Goal: Task Accomplishment & Management: Complete application form

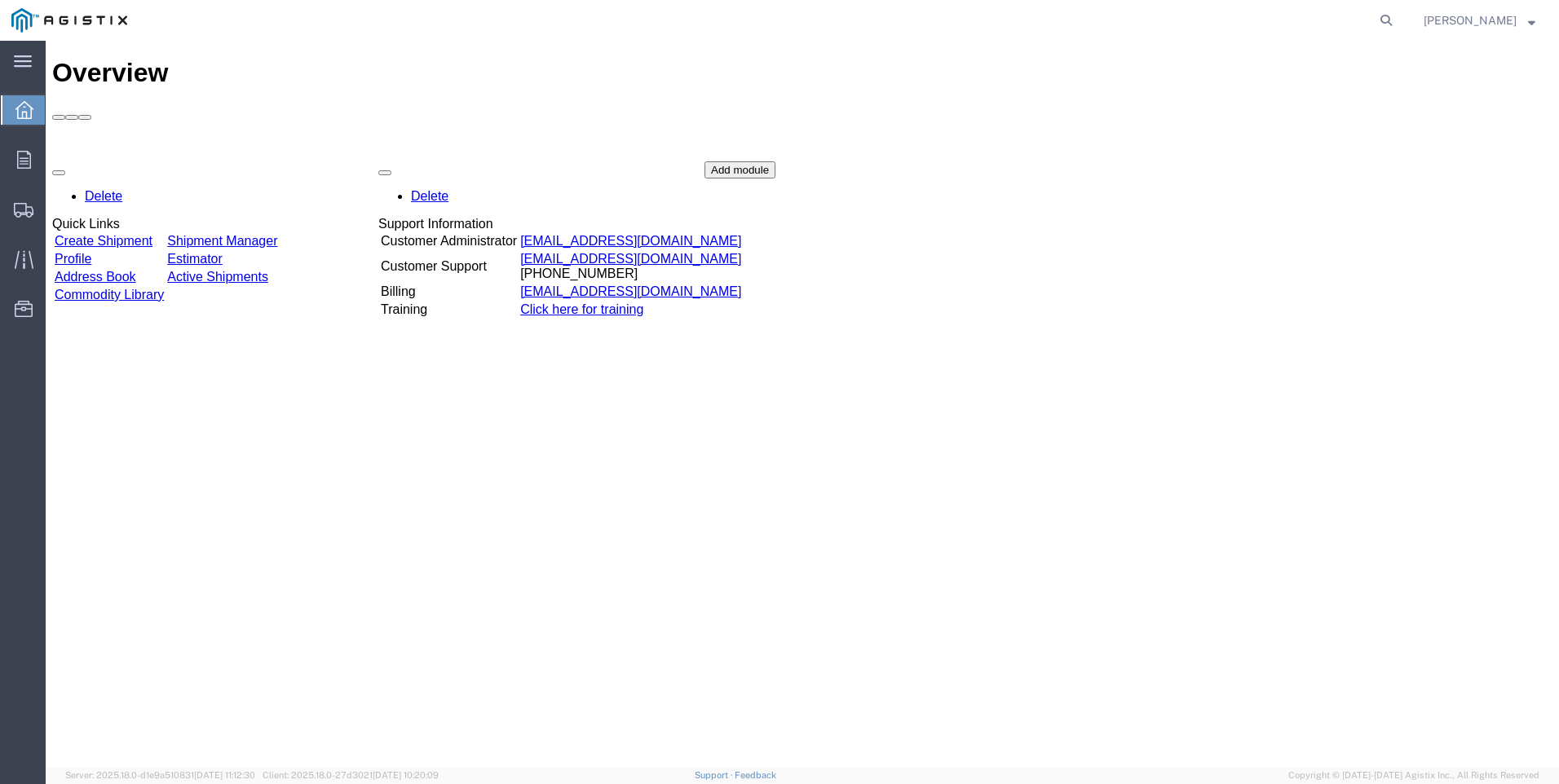
click at [140, 233] on link "Create Shipment" at bounding box center [104, 240] width 98 height 14
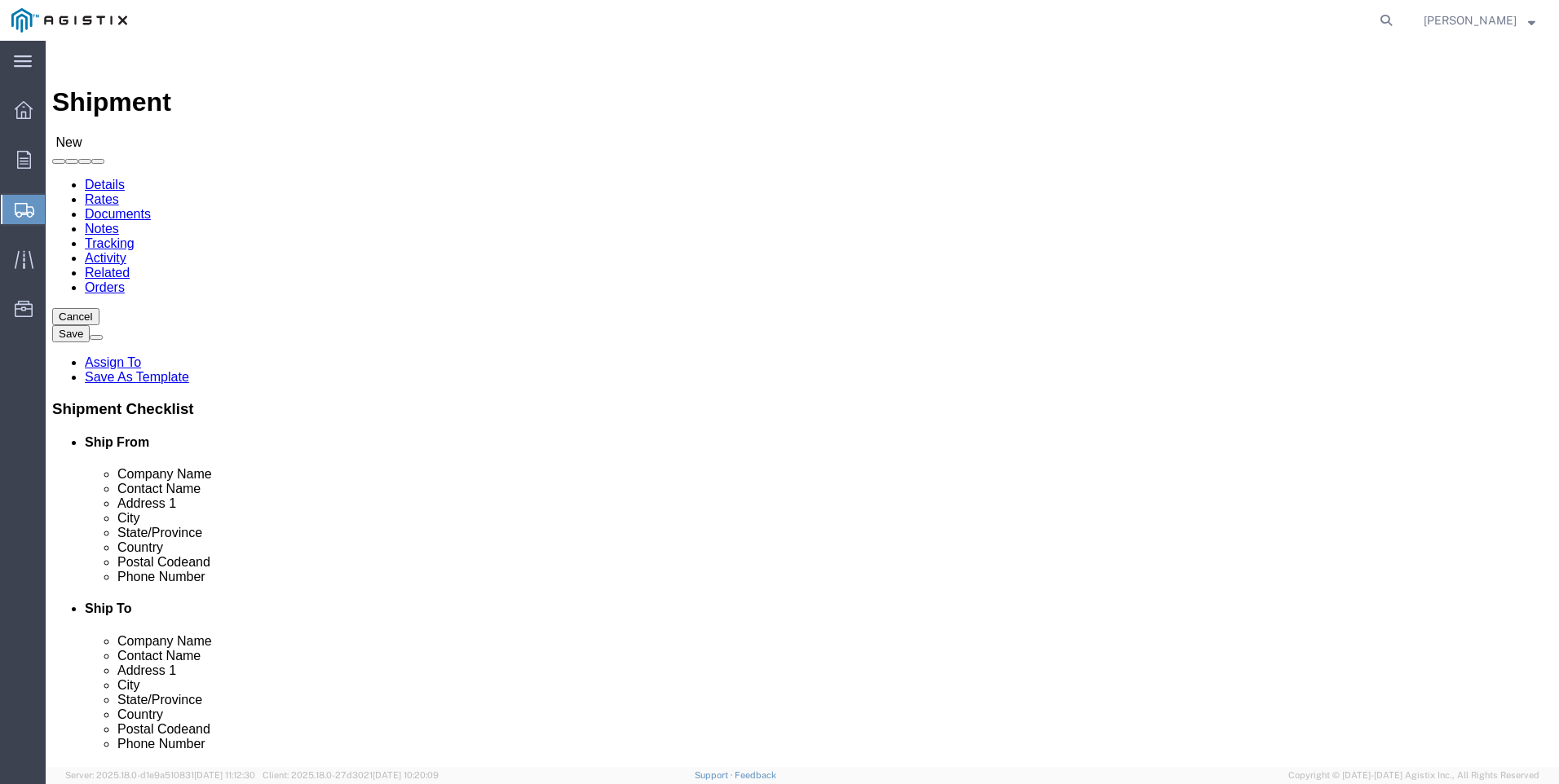
select select
click select "Select ABB Inc PG&E"
select select "9596"
click select "Select ABB Inc PG&E"
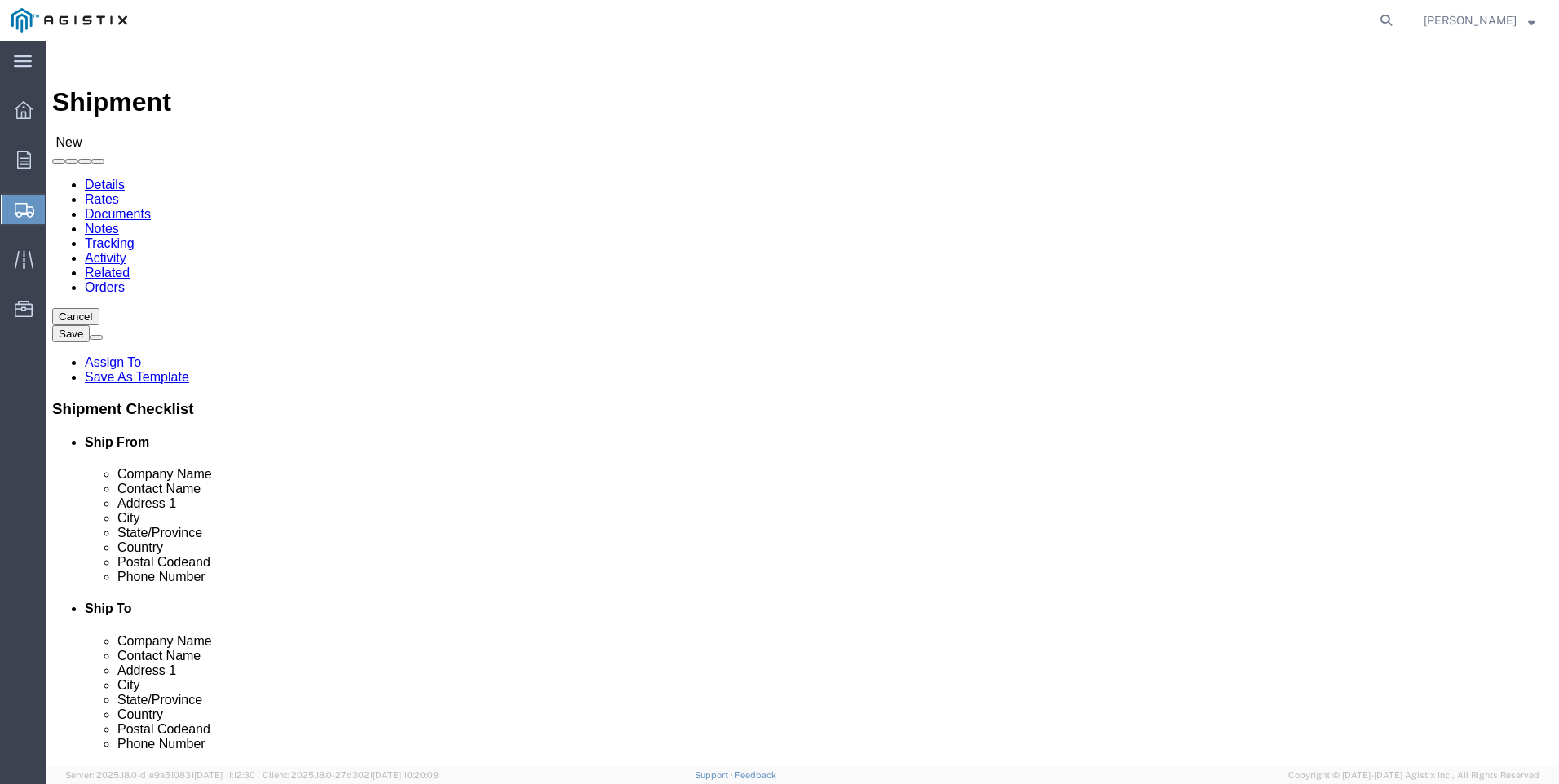
select select "PURCHORD"
select select
click select "Select All Others [GEOGRAPHIC_DATA] [GEOGRAPHIC_DATA] [GEOGRAPHIC_DATA] [GEOGRA…"
select select "19745"
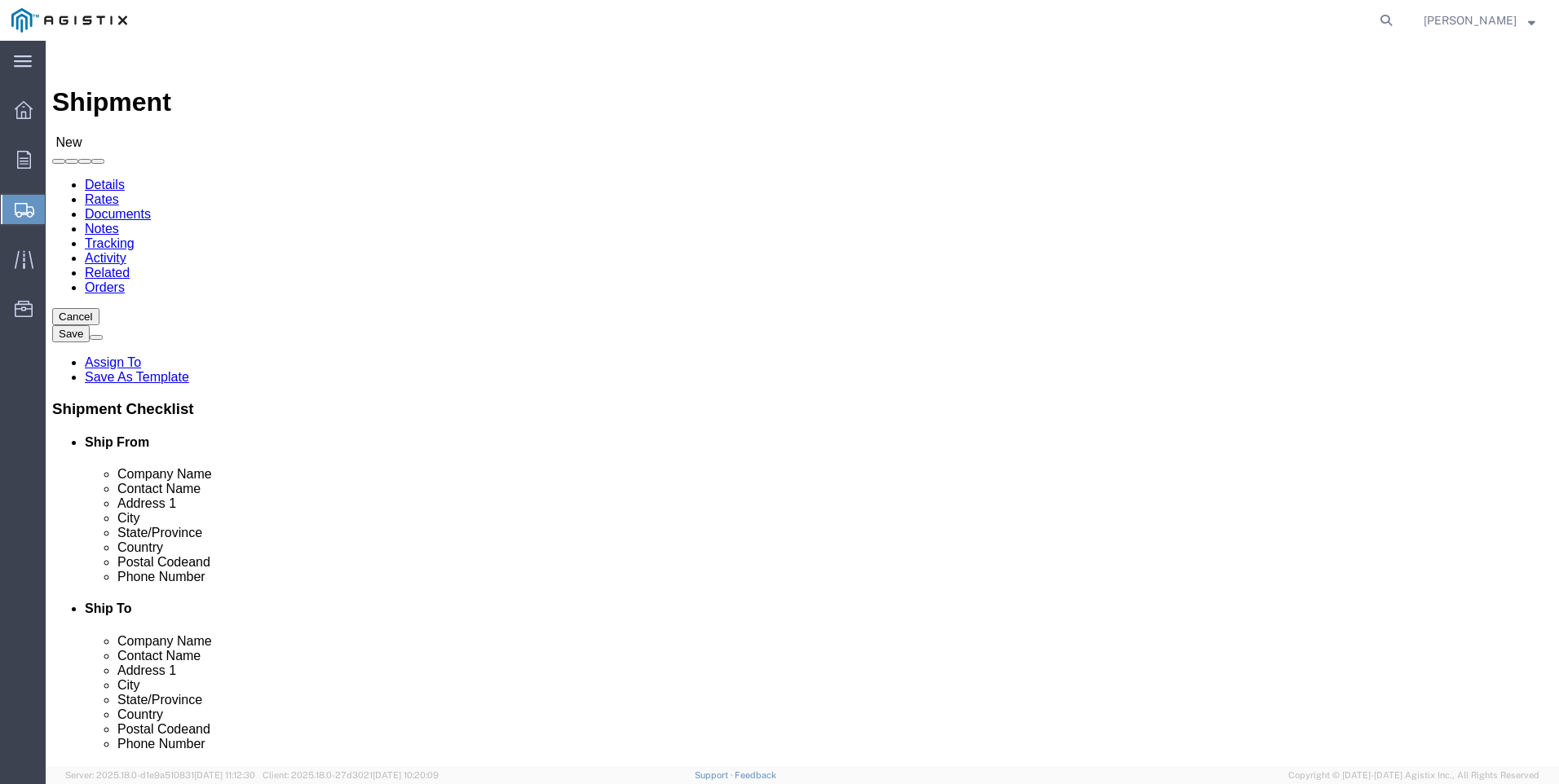
click select "Select All Others [GEOGRAPHIC_DATA] [GEOGRAPHIC_DATA] [GEOGRAPHIC_DATA] [GEOGRA…"
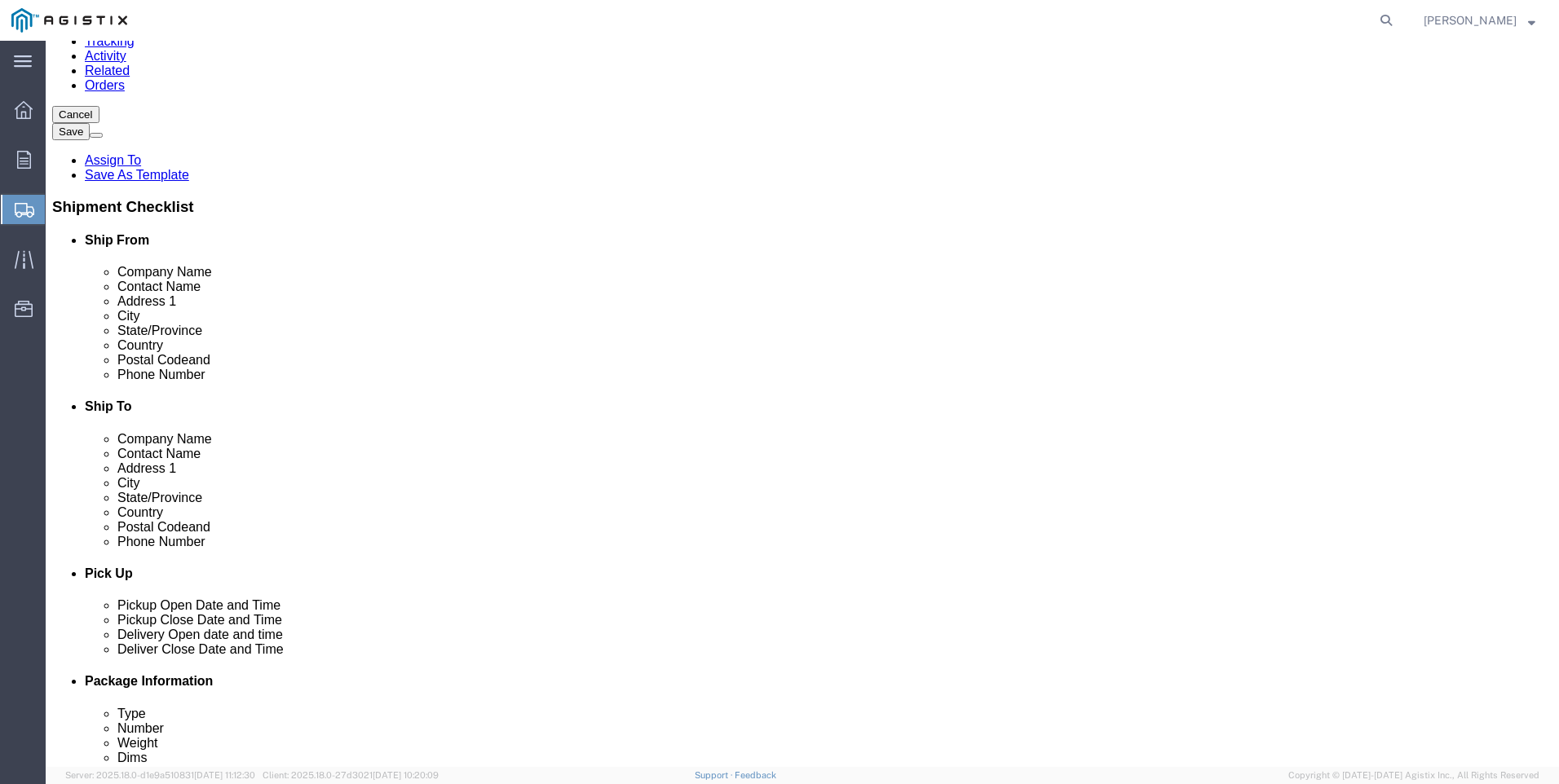
scroll to position [163, 0]
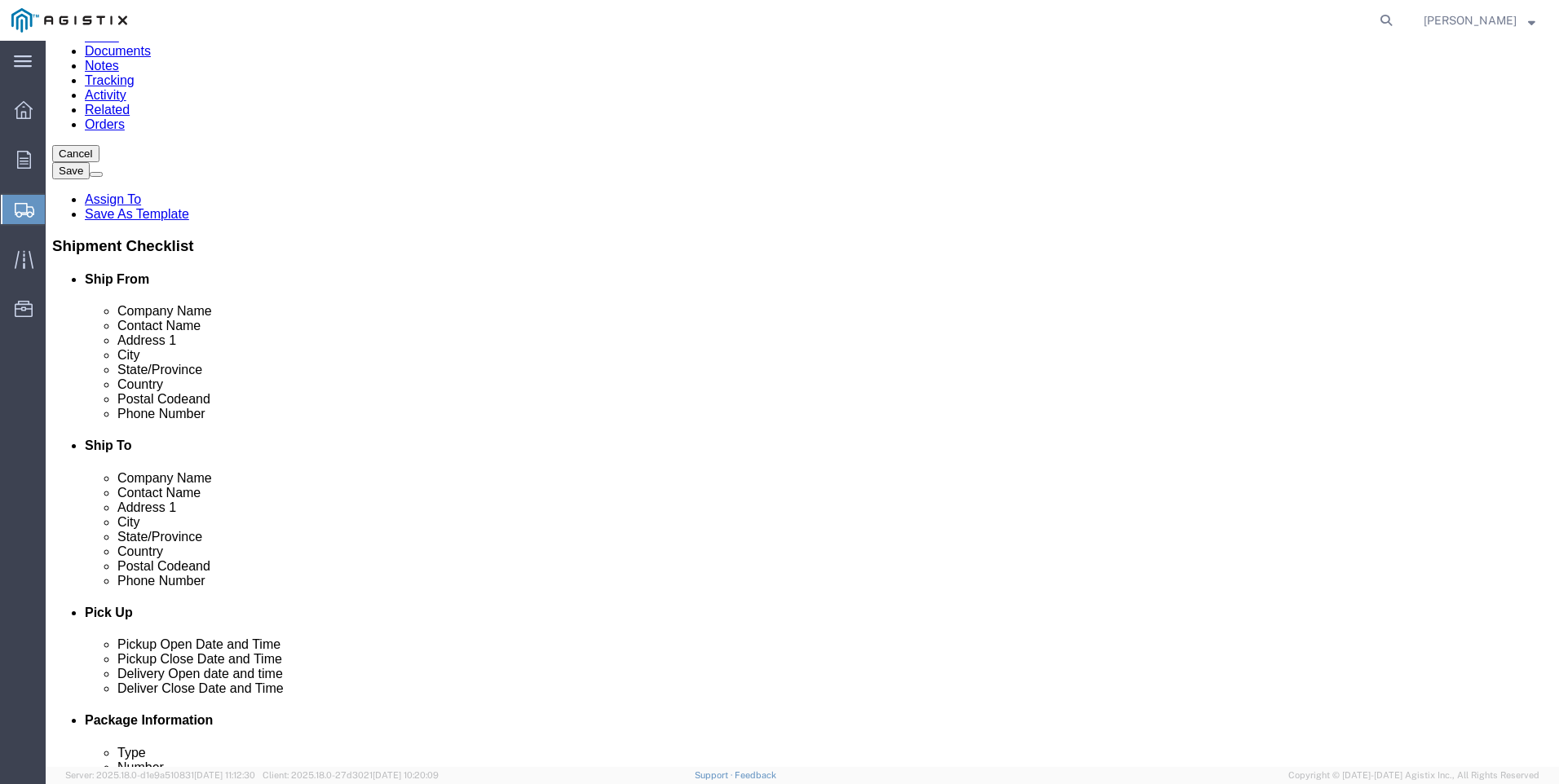
click input "text"
type input "a"
click div "- ABB, Inc - ([PERSON_NAME]) [STREET_ADDRESS]"
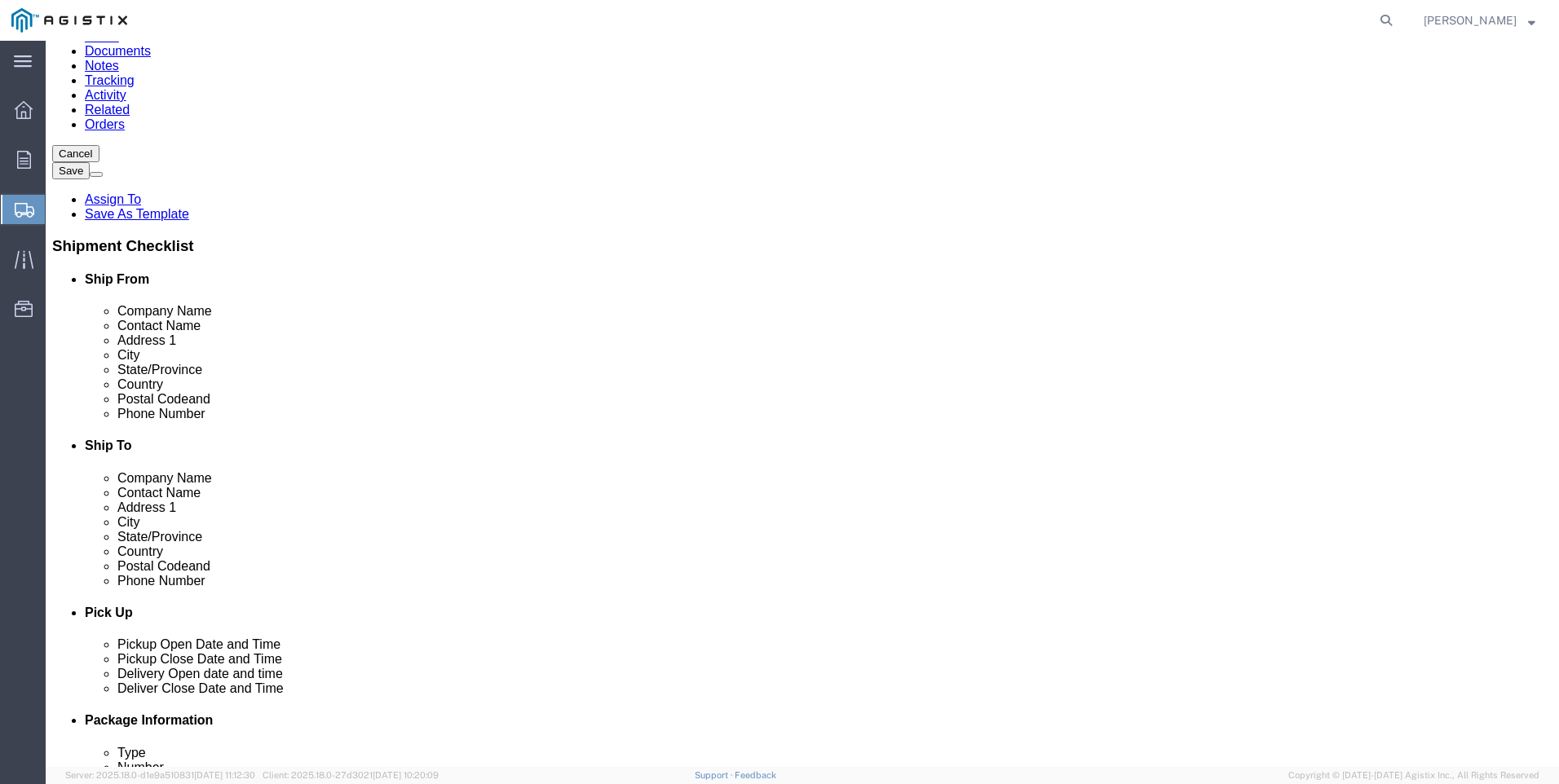
select select "NC"
type input "ABB, Inc"
click input "text"
type input "2528273329"
click input "text"
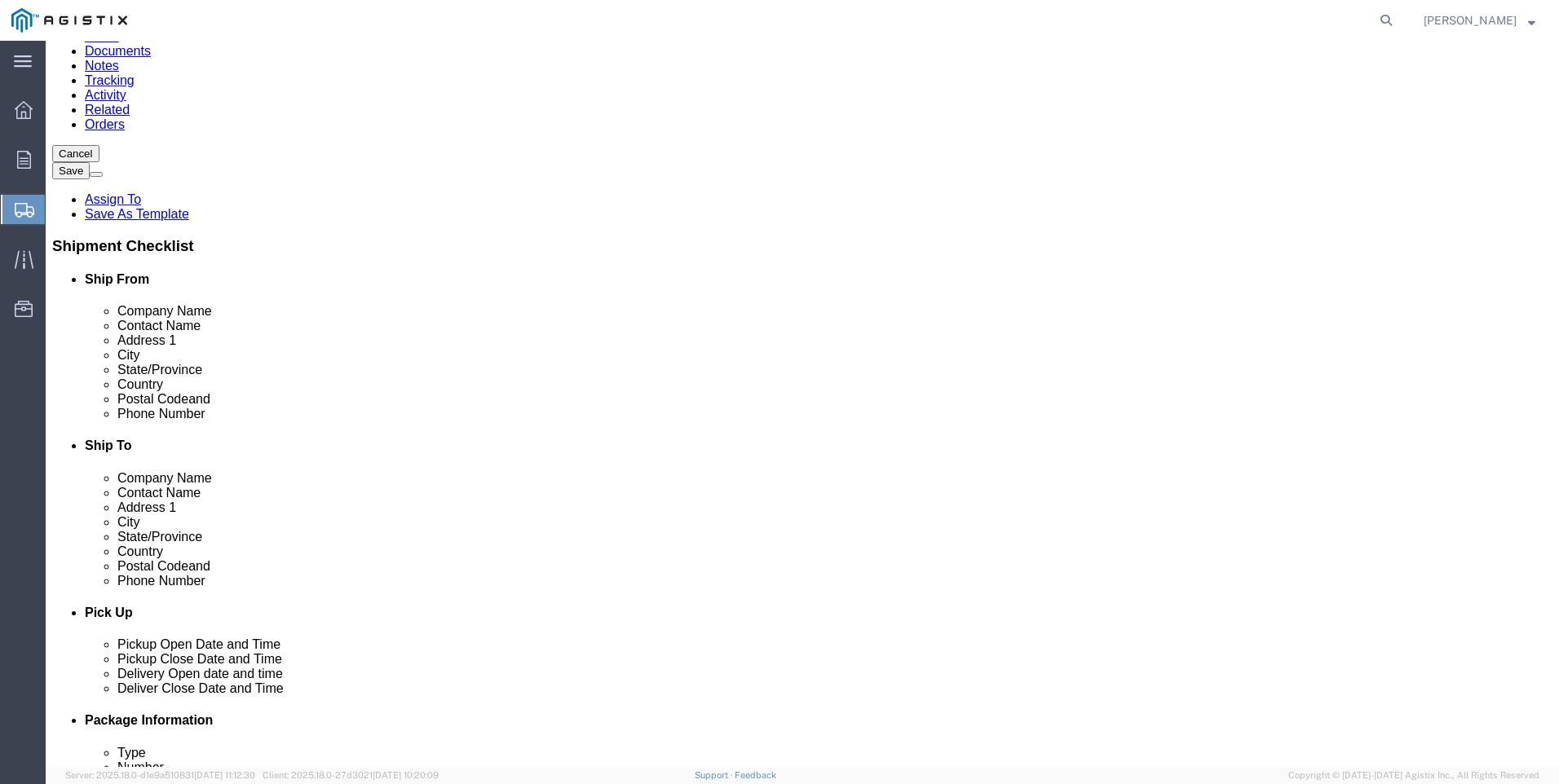
type input "[EMAIL_ADDRESS][PERSON_NAME][DOMAIN_NAME]"
click input "text"
type input "pa"
click p "- Pacific Gas & Electric - (Fresno Receiving) [STREET_ADDRESS]"
select select "CA"
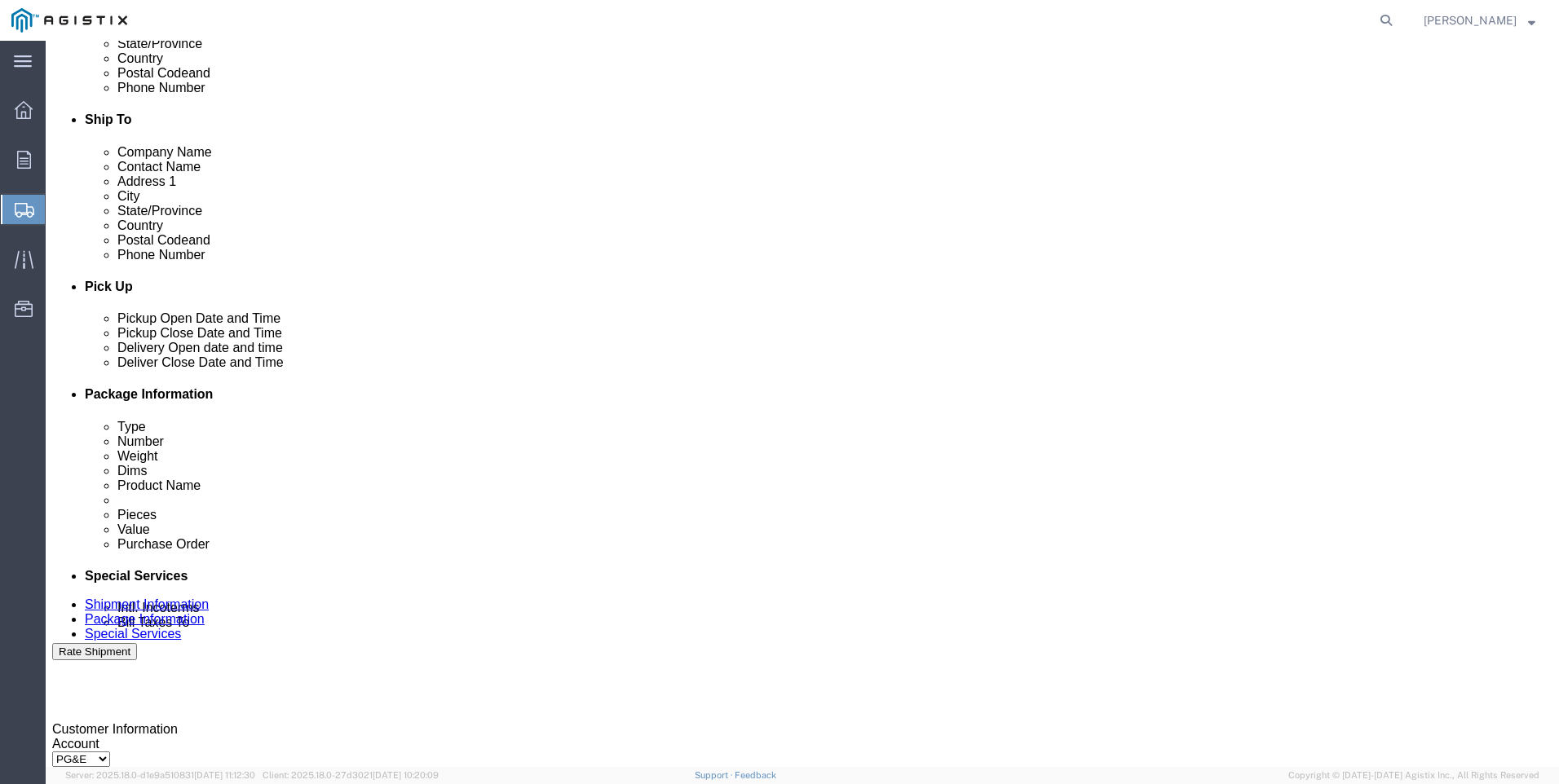
scroll to position [571, 0]
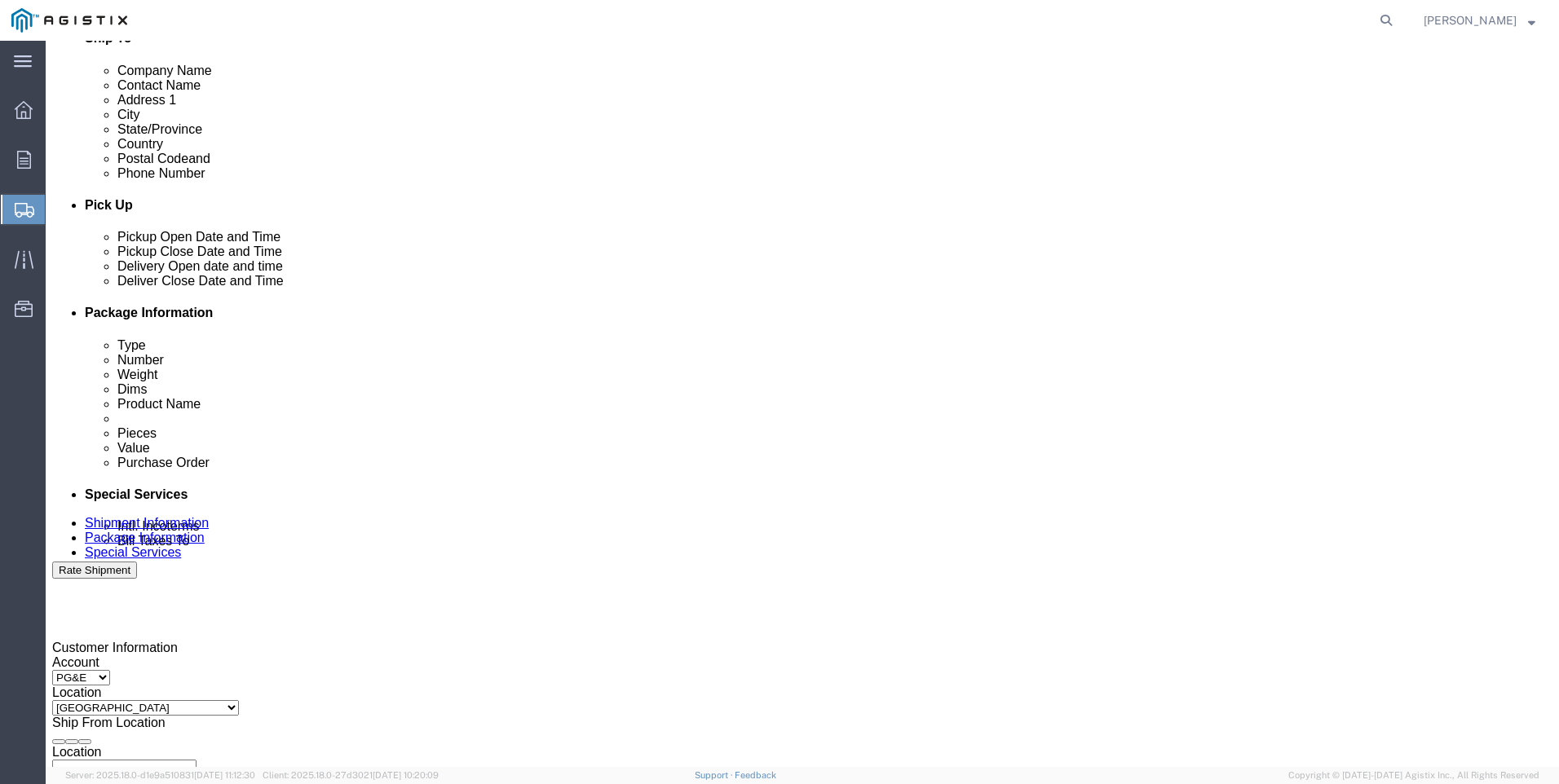
type input "Pacific Gas & Electric"
click div "[DATE] 1:00 PM"
click input "1:00 PM"
type input "4:00 PM"
click button "Apply"
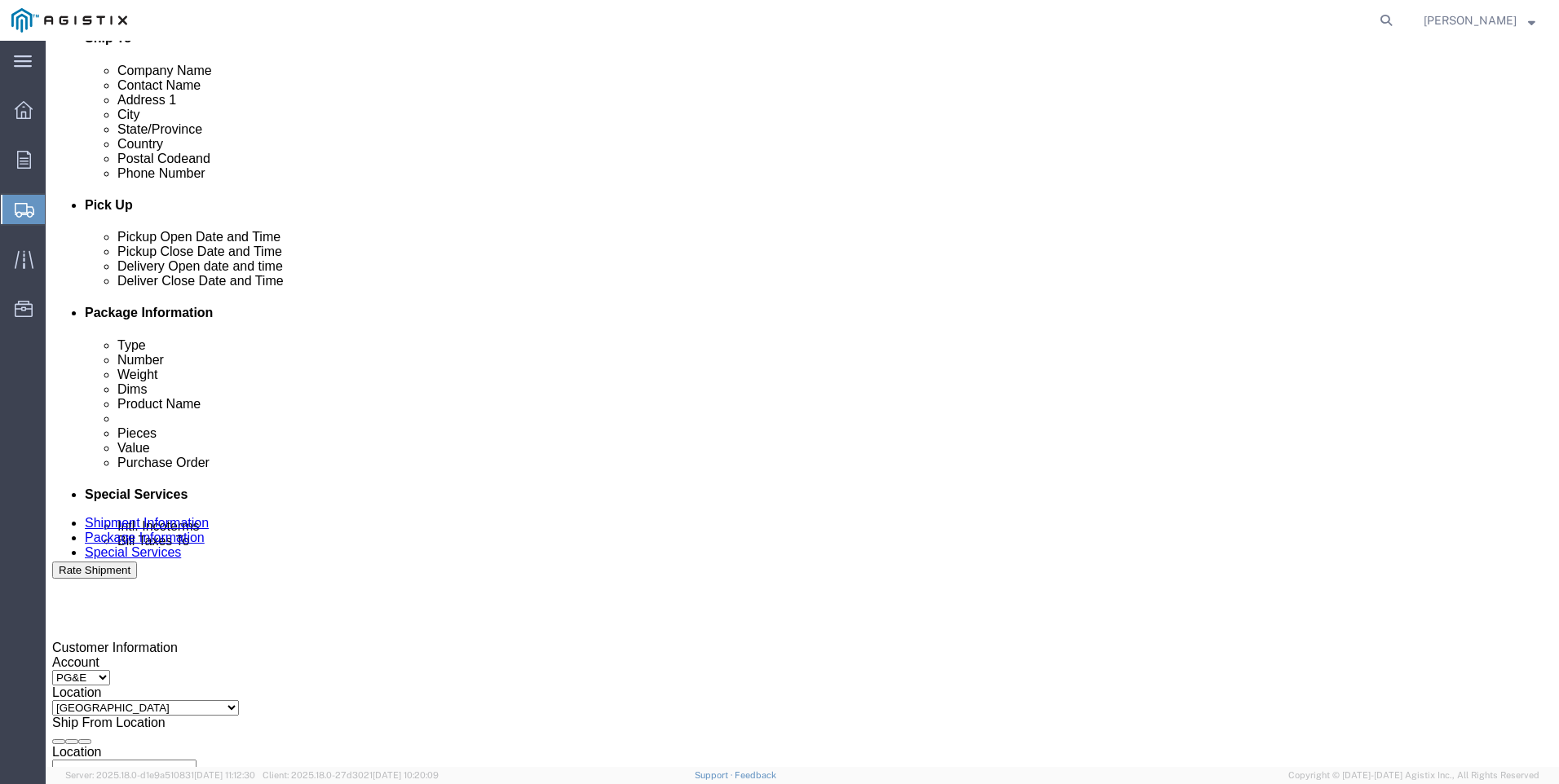
click div
click input "5:00 PM"
click input "8:00 PM"
type input "8:00 AM"
click button "Apply"
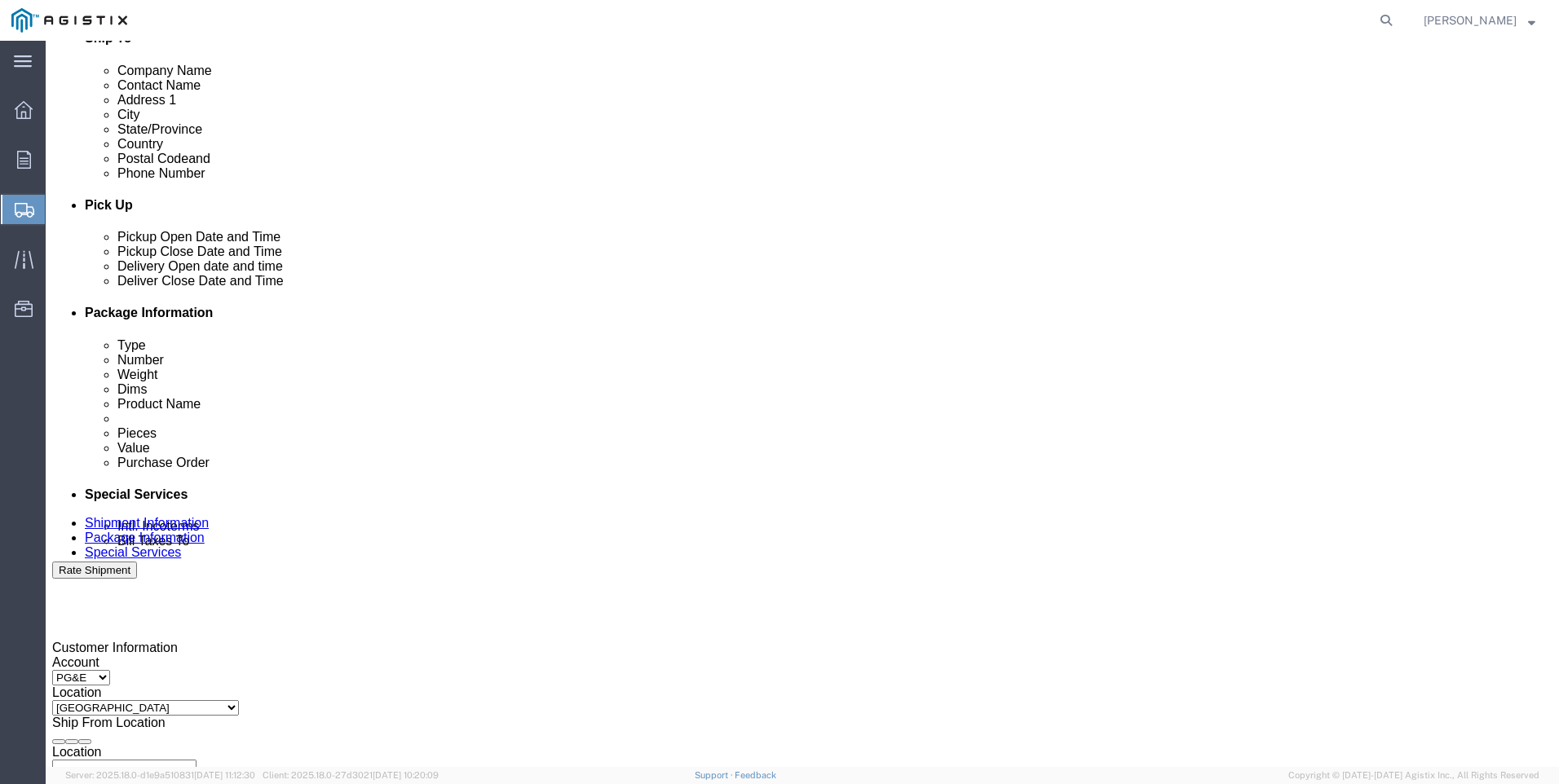
click div
click input "9:00 AM"
click input "5:00 AM"
type input "5:00 PM"
click button "Apply"
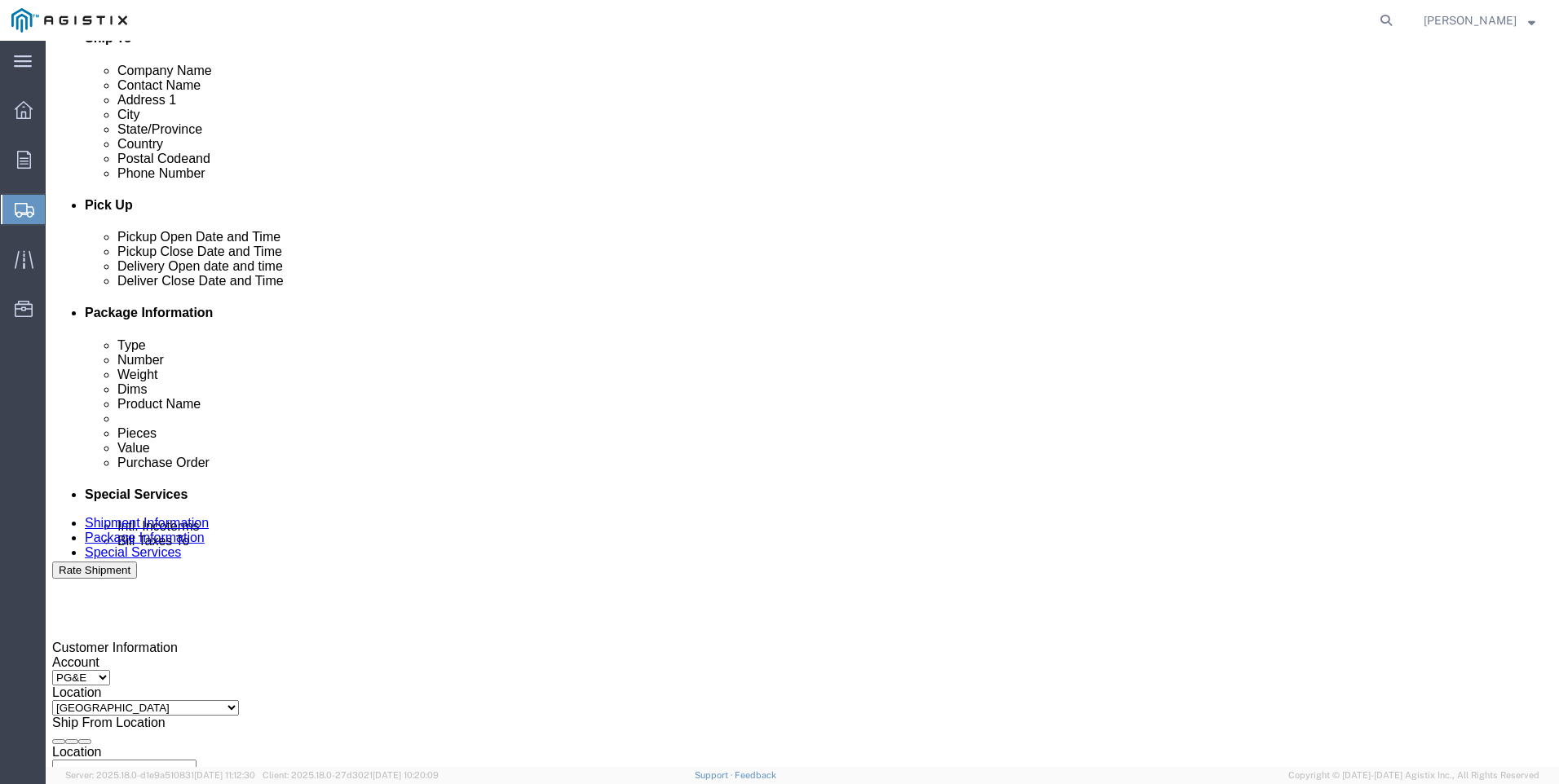
click div "Select Account Type Activity ID Airline Appointment Number ASN Batch Request # …"
drag, startPoint x: 333, startPoint y: 551, endPoint x: 305, endPoint y: 574, distance: 36.2
click input "text"
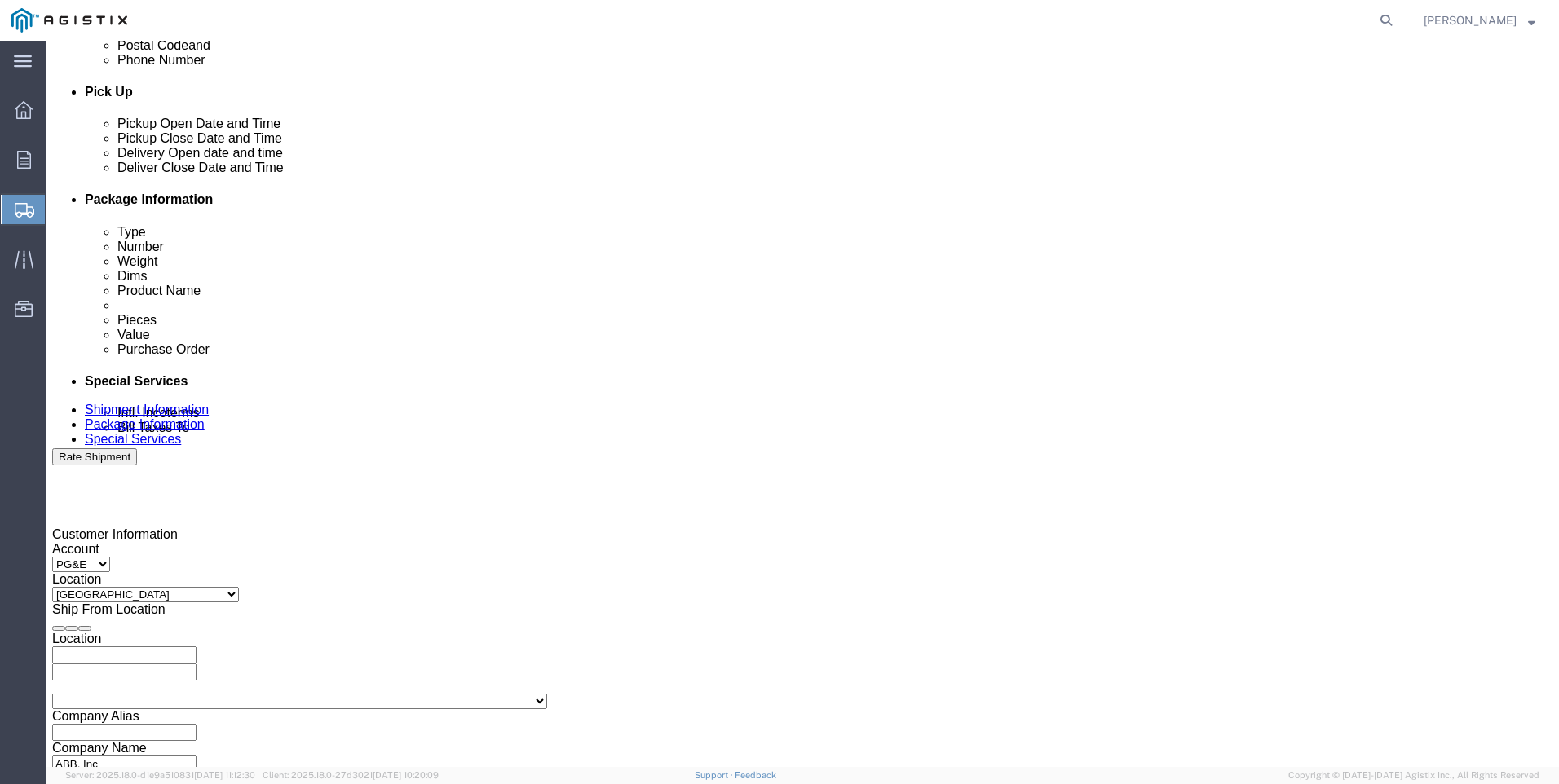
scroll to position [807, 0]
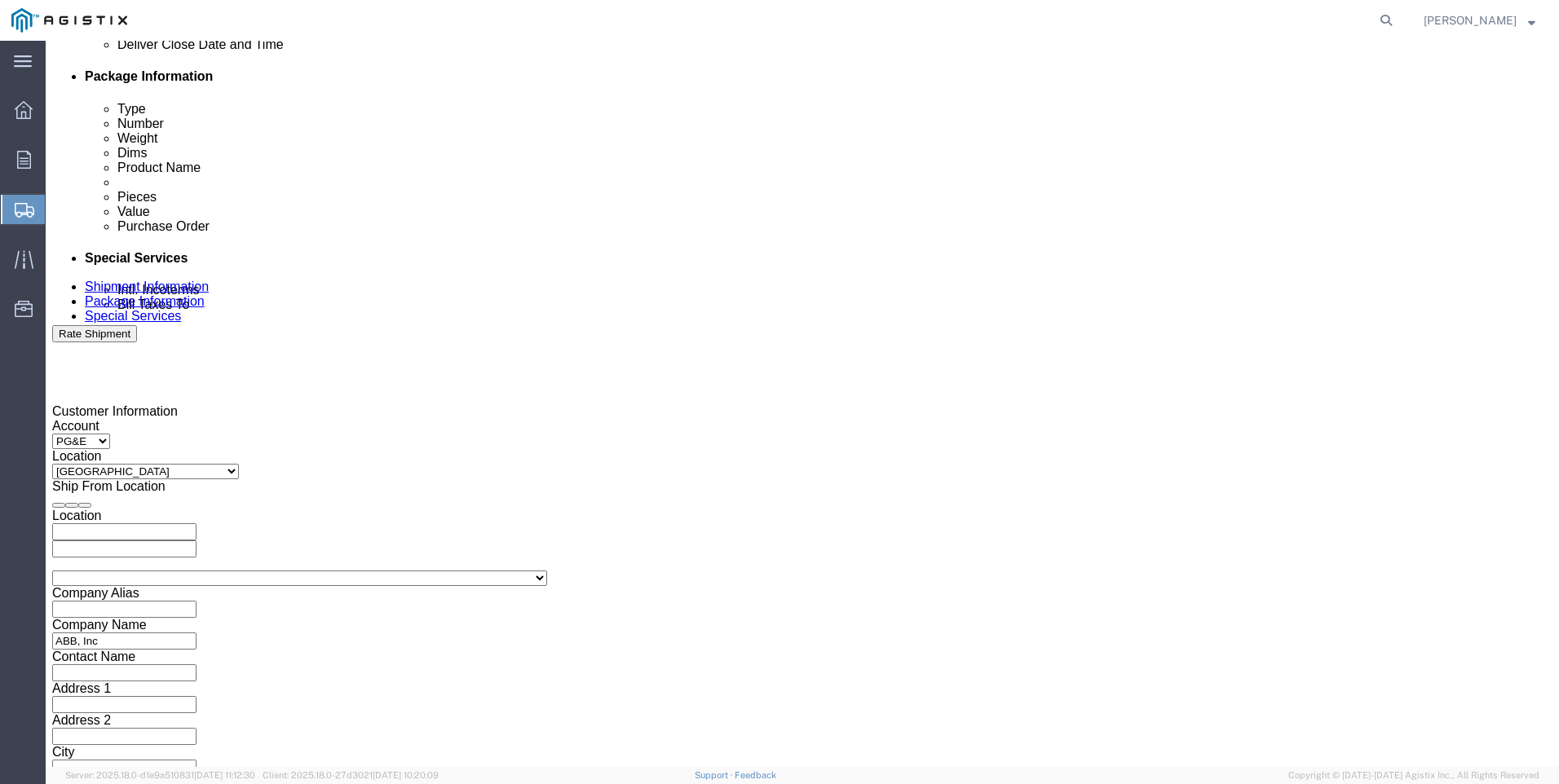
type input "3501414376"
click button "Continue"
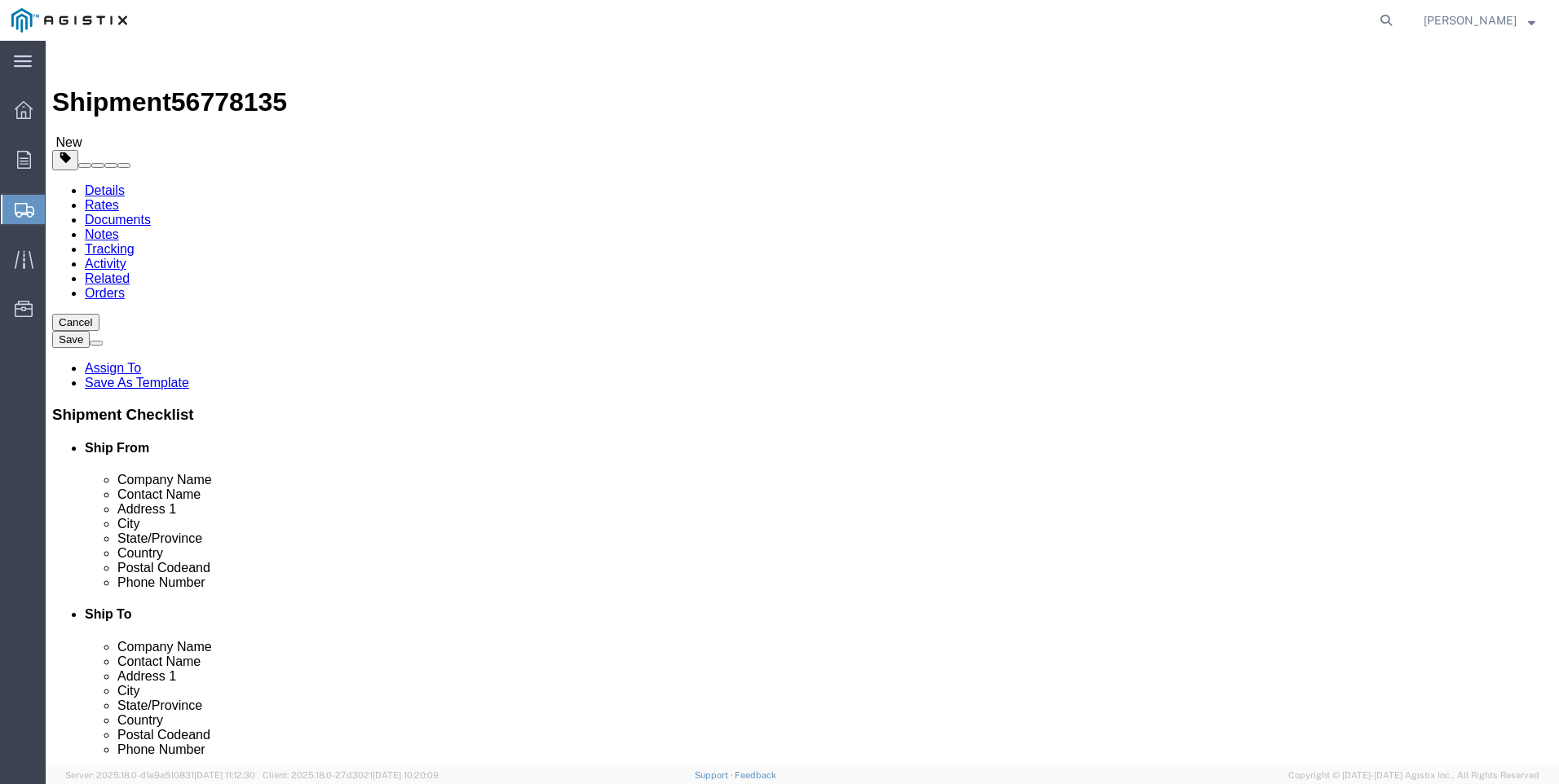
drag, startPoint x: 287, startPoint y: 282, endPoint x: 292, endPoint y: 297, distance: 15.8
click select "Select Bulk Bundle(s) Cardboard Box(es) Carton(s) Crate(s) Drum(s) (Fiberboard)…"
select select "PSST"
click select "Select Bulk Bundle(s) Cardboard Box(es) Carton(s) Crate(s) Drum(s) (Fiberboard)…"
click input "text"
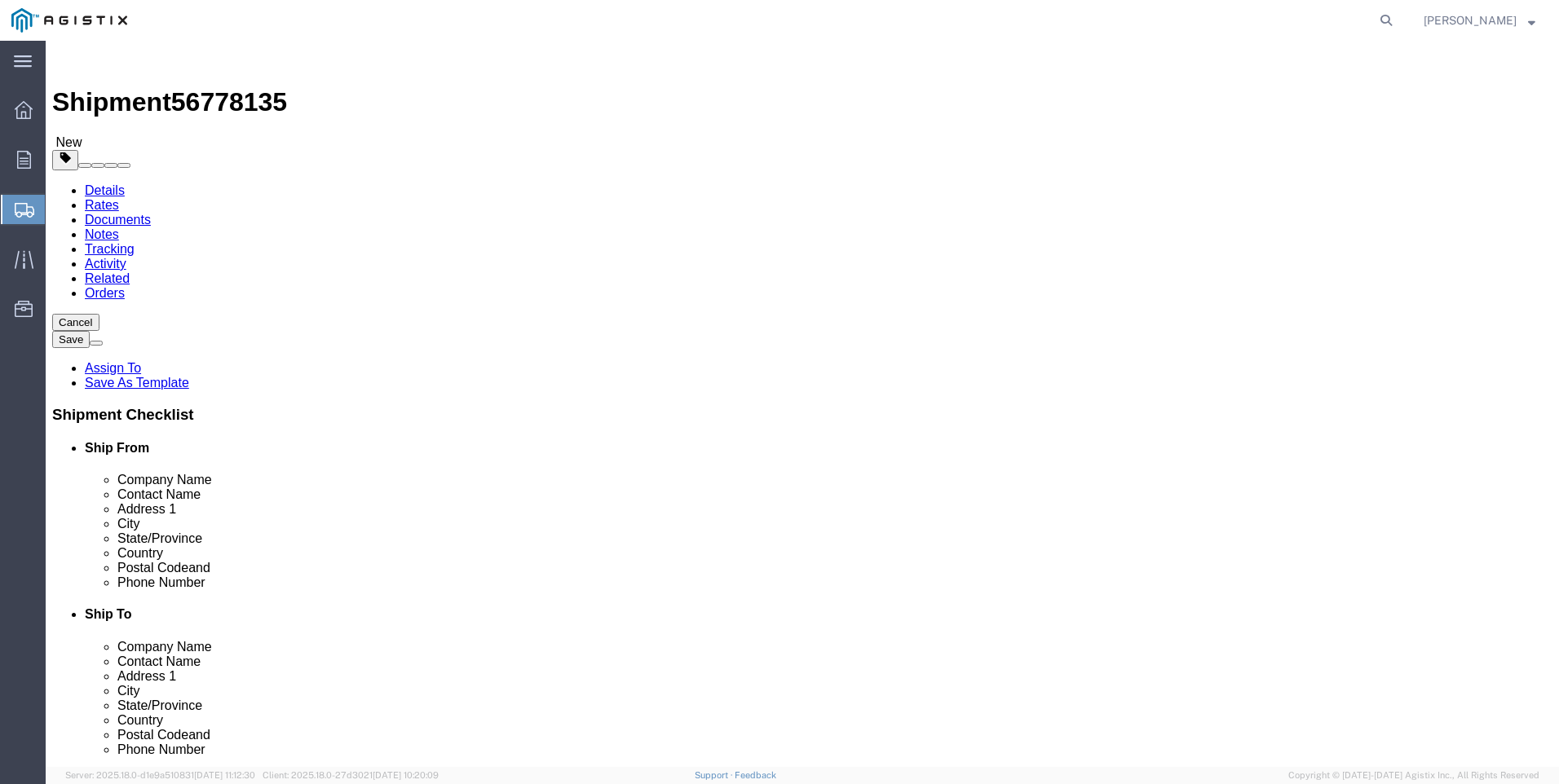
type input "42"
type input "48"
type input "50"
drag, startPoint x: 274, startPoint y: 412, endPoint x: 166, endPoint y: 412, distance: 108.0
click div "Weight 0.00 Select kgs lbs Ship. t°"
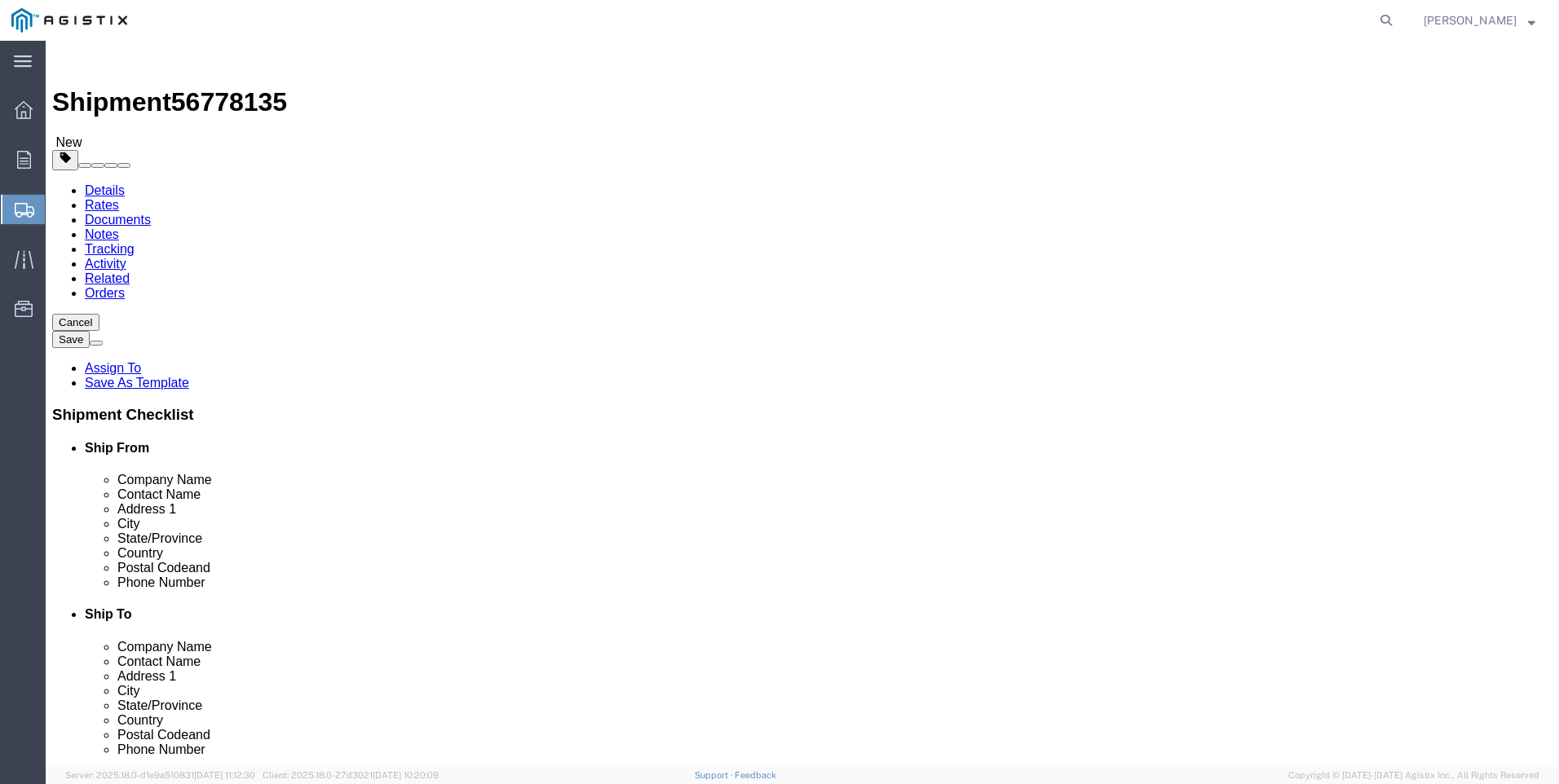
type input "360"
click link "Add Content"
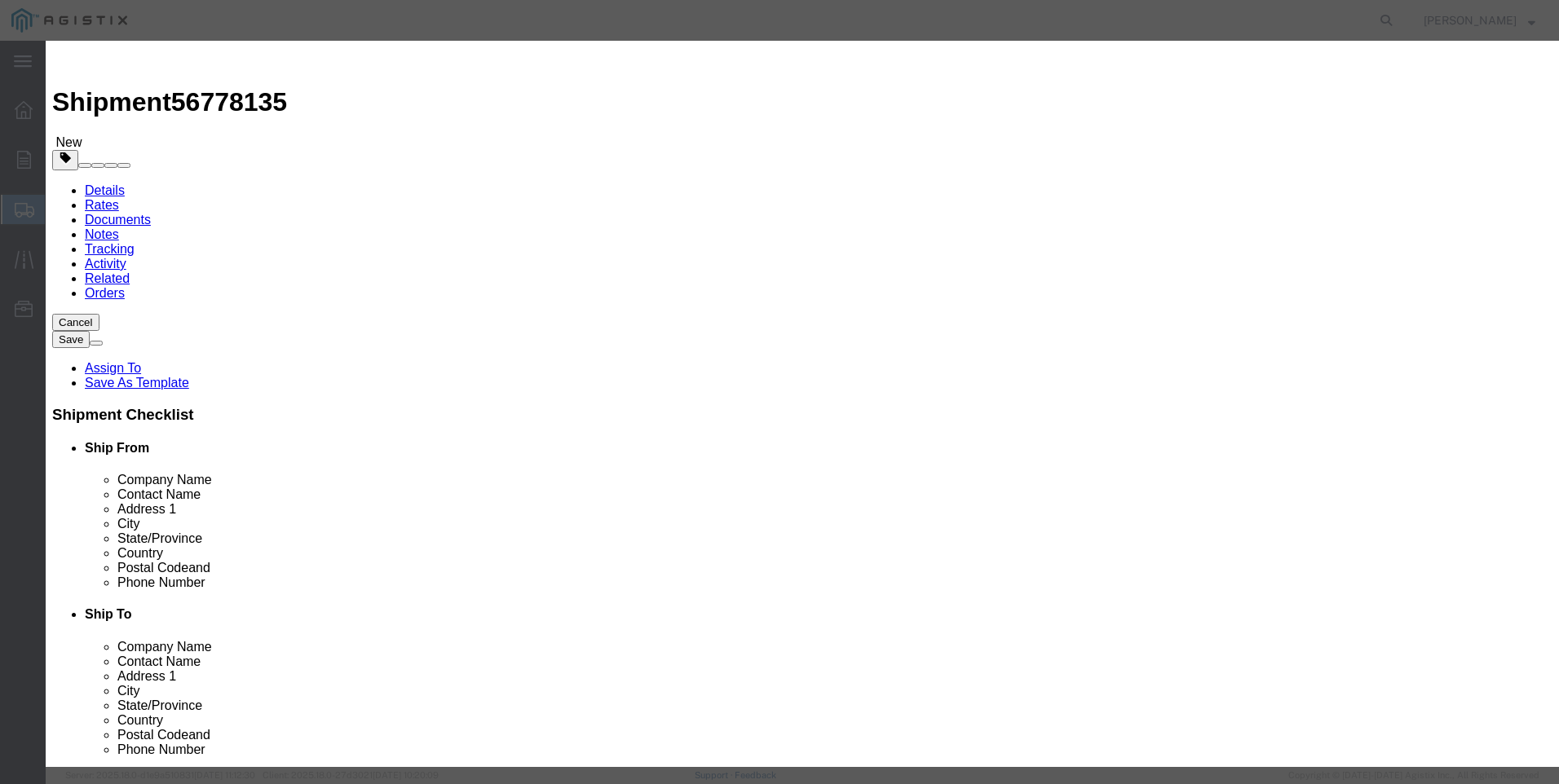
click input "text"
type input "Electrical Switches"
click input "0"
type input "45"
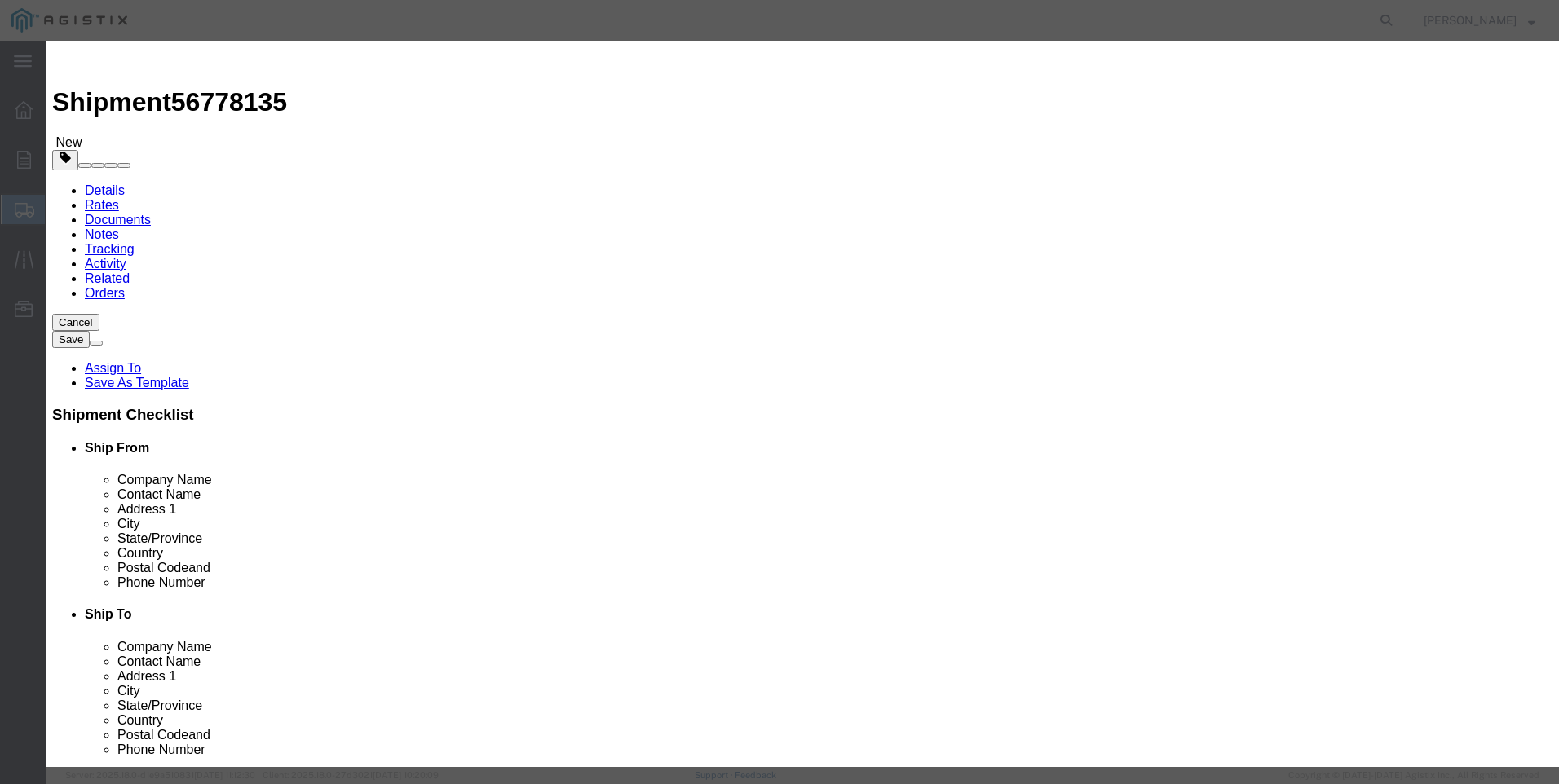
click select "Select 50 55 60 65 70 85 92.5 100 125 175 250 300 400"
select select "70"
click select "Select 50 55 60 65 70 85 92.5 100 125 175 250 300 400"
click input "text"
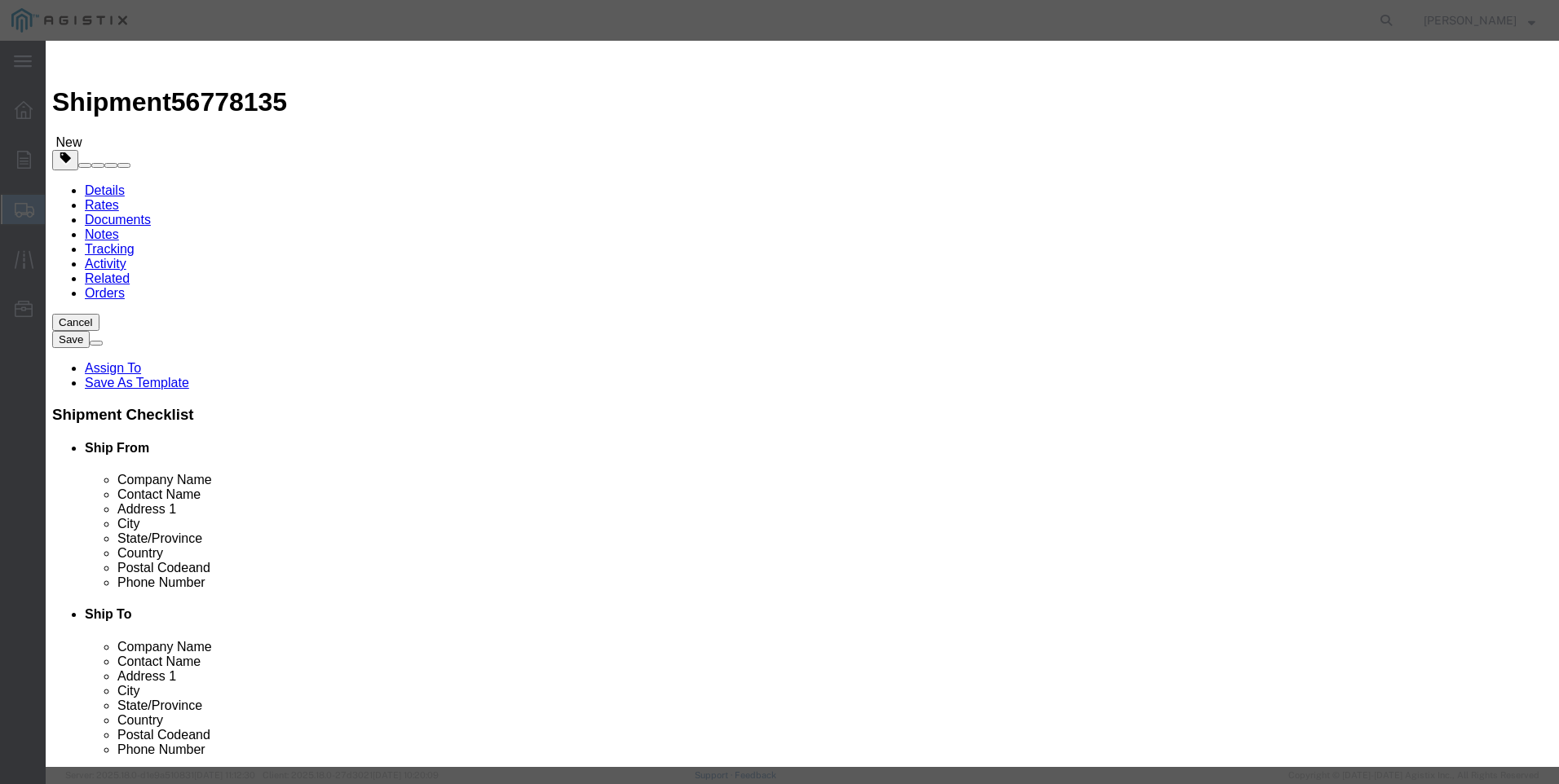
type input "36388.91"
click button "Save & Close"
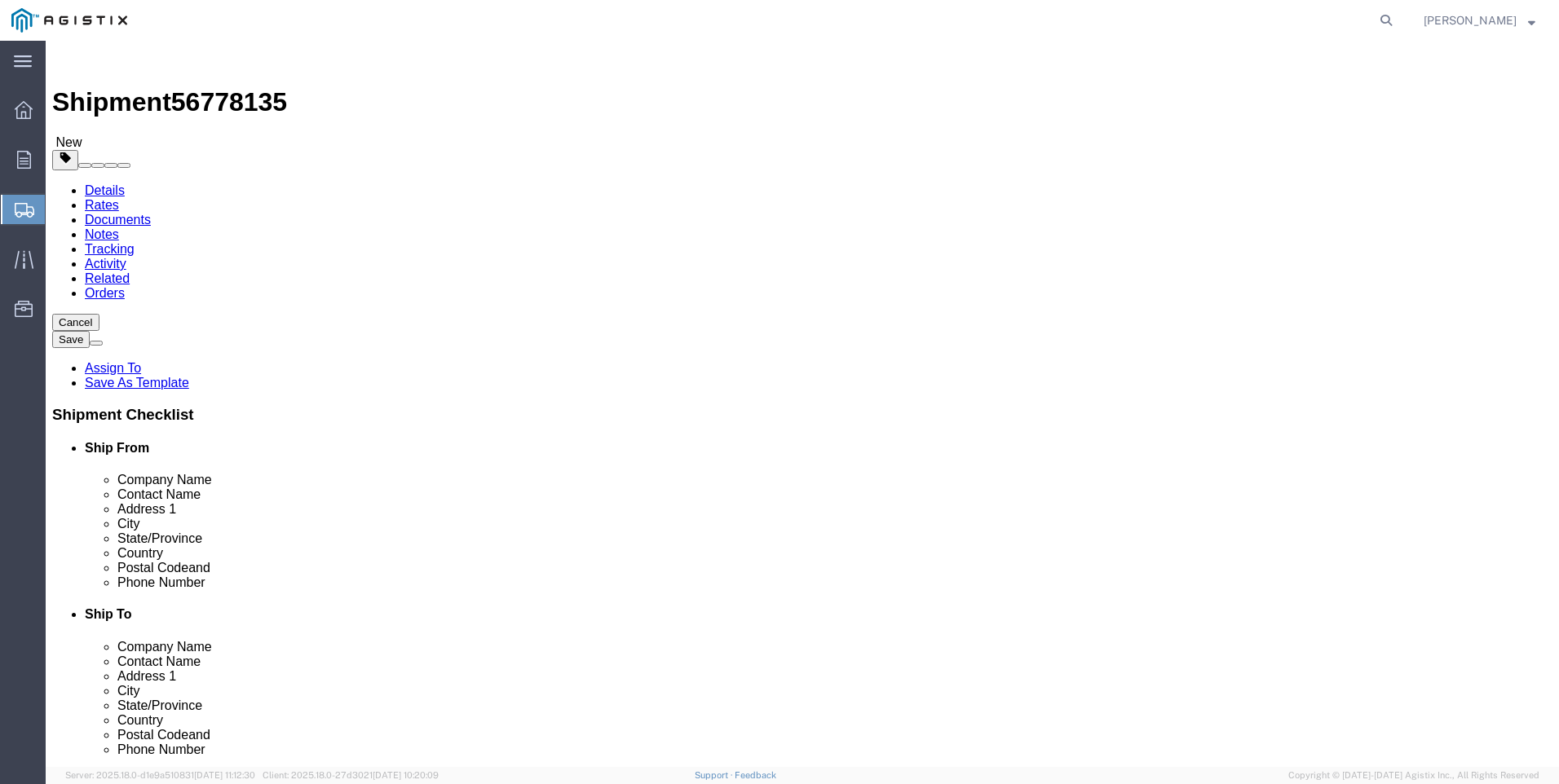
click button "Continue"
click input "text"
type input "[EMAIL_ADDRESS][PERSON_NAME][DOMAIN_NAME]"
click input "BOL"
checkbox input "true"
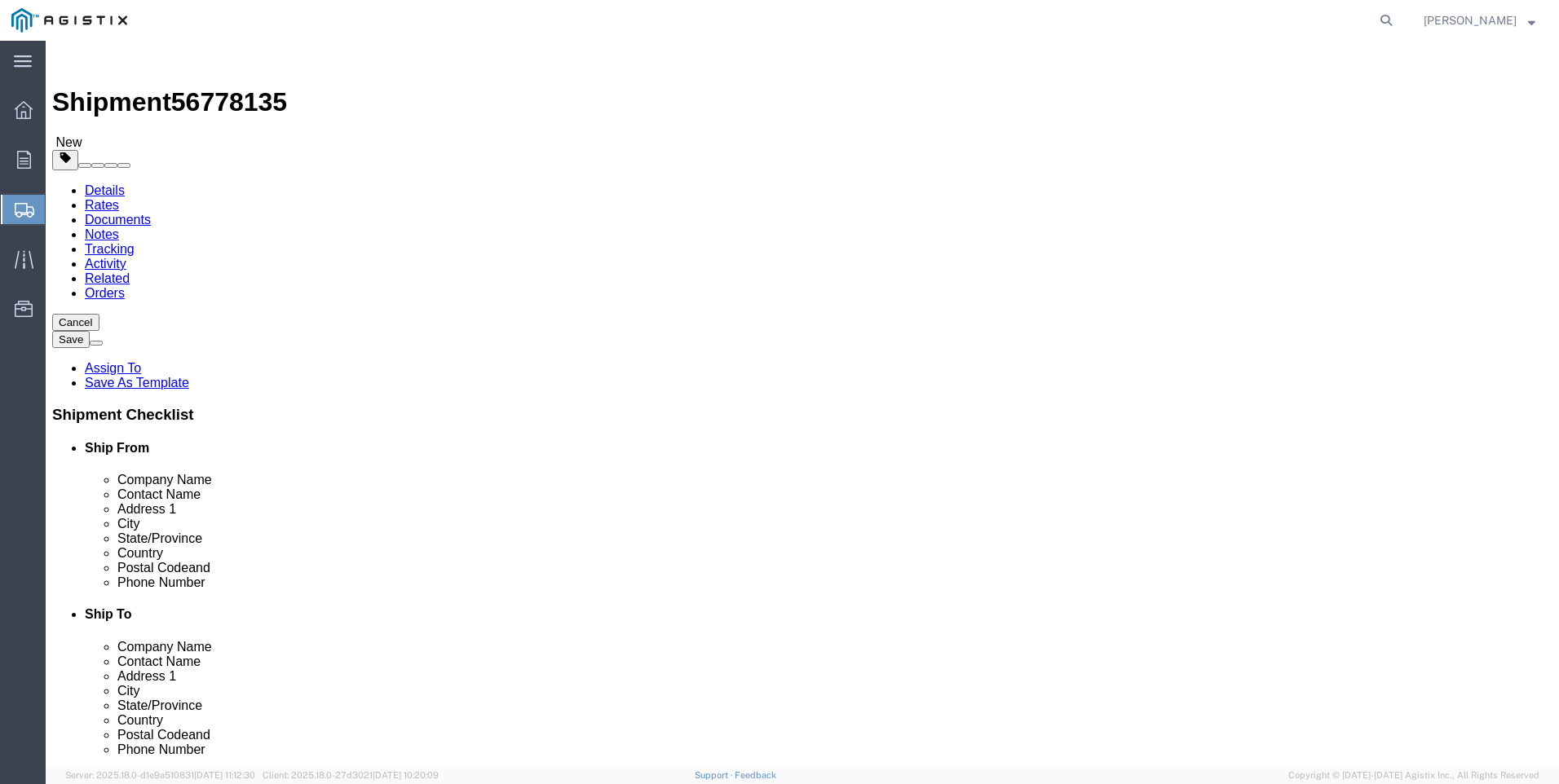
click button "Rate Shipment"
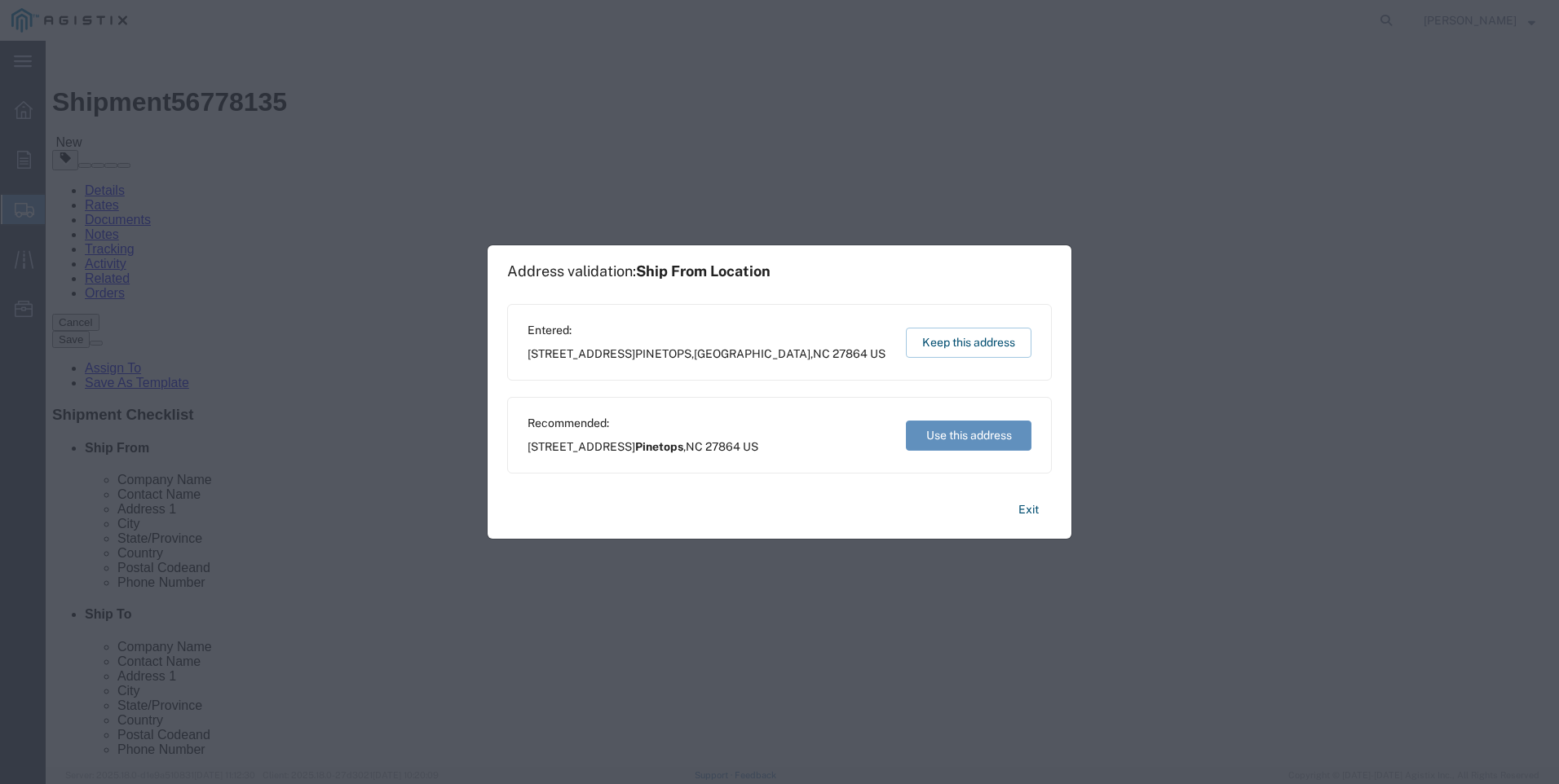
click at [936, 429] on button "Use this address" at bounding box center [969, 435] width 125 height 30
